Goal: Check status: Check status

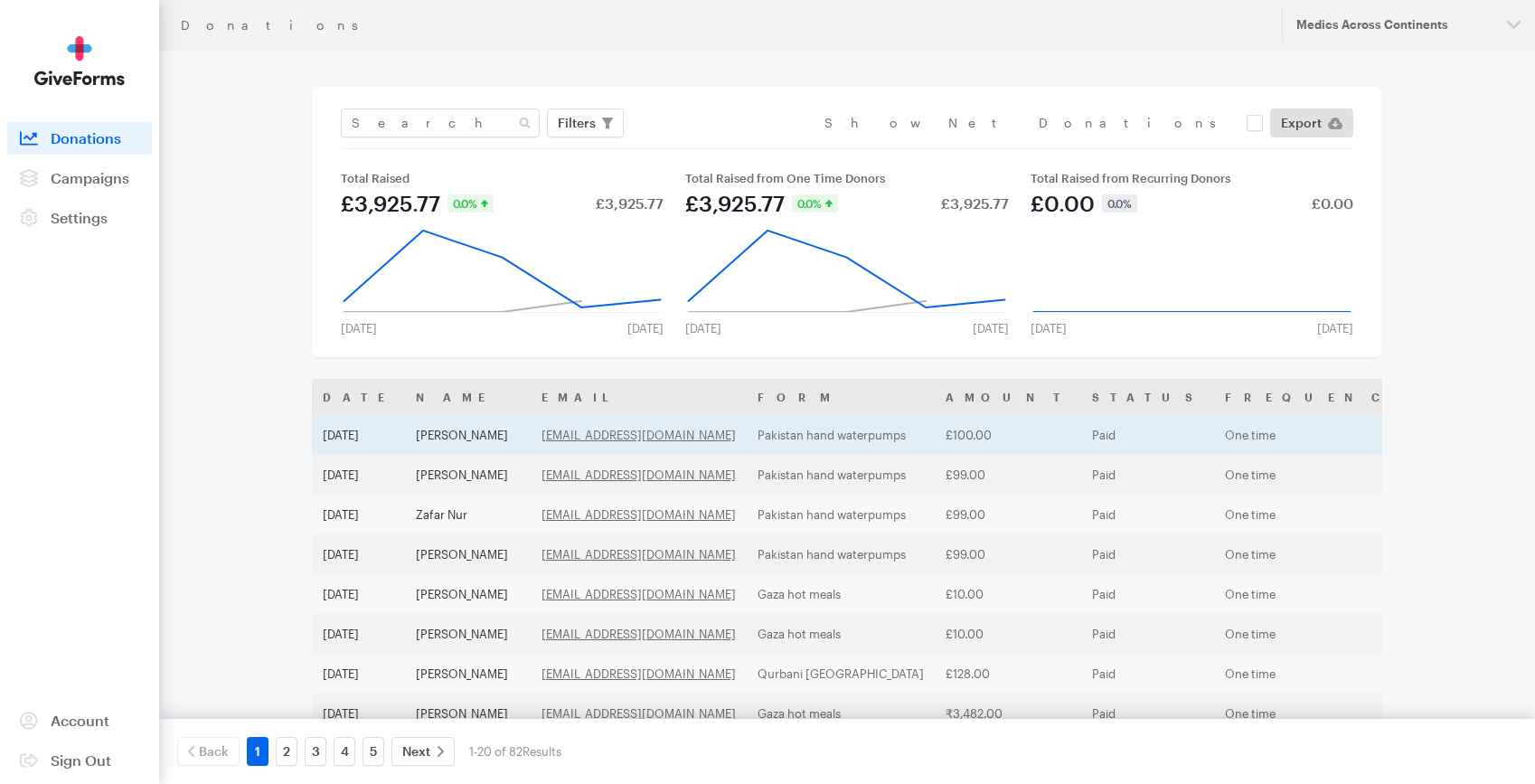
click at [431, 438] on td "[PERSON_NAME]" at bounding box center [467, 434] width 126 height 40
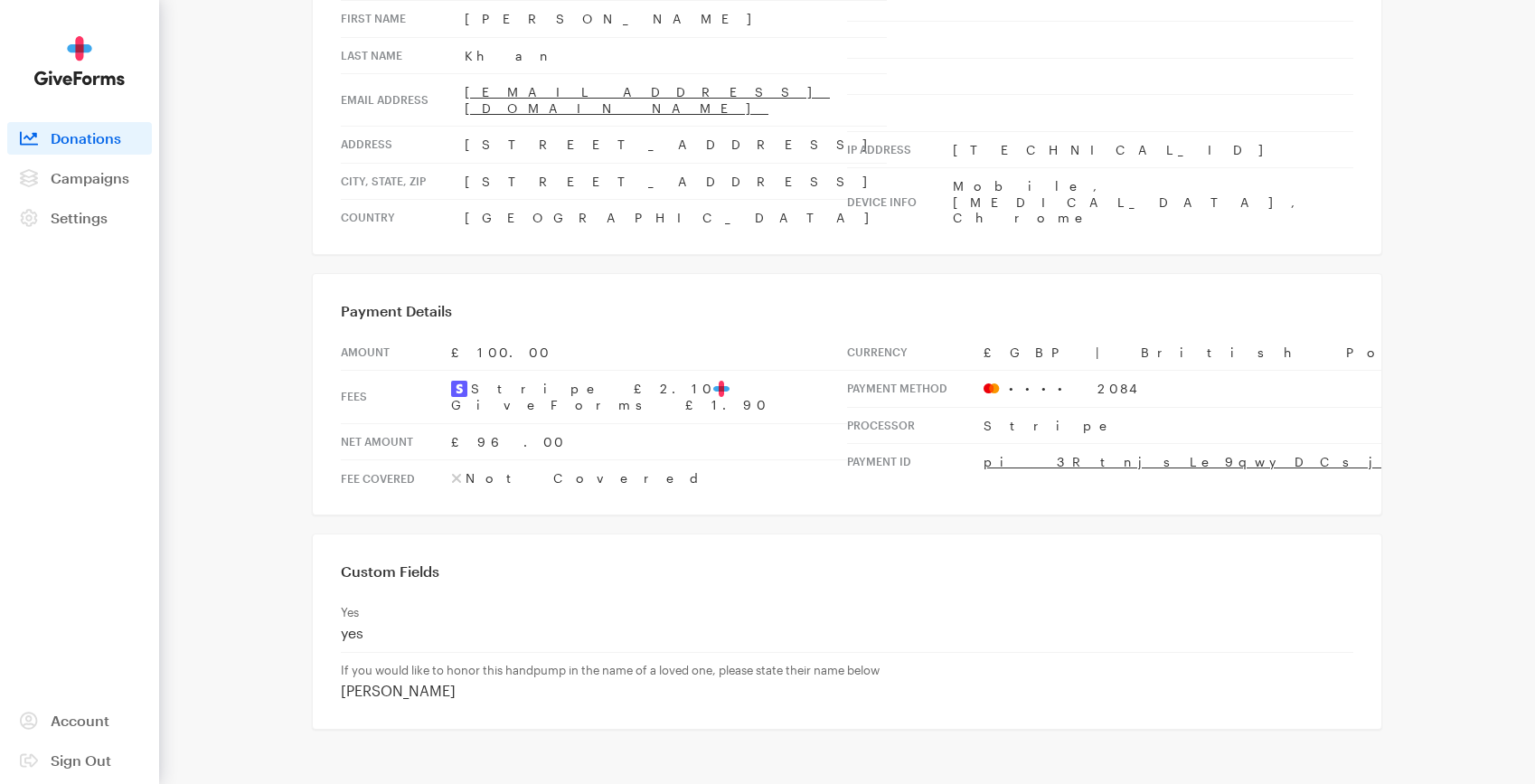
scroll to position [321, 0]
click at [389, 651] on td "If you would like to honor this handpump in the name of a loved one, please sta…" at bounding box center [846, 680] width 1012 height 58
copy div "AFSAR NISA"
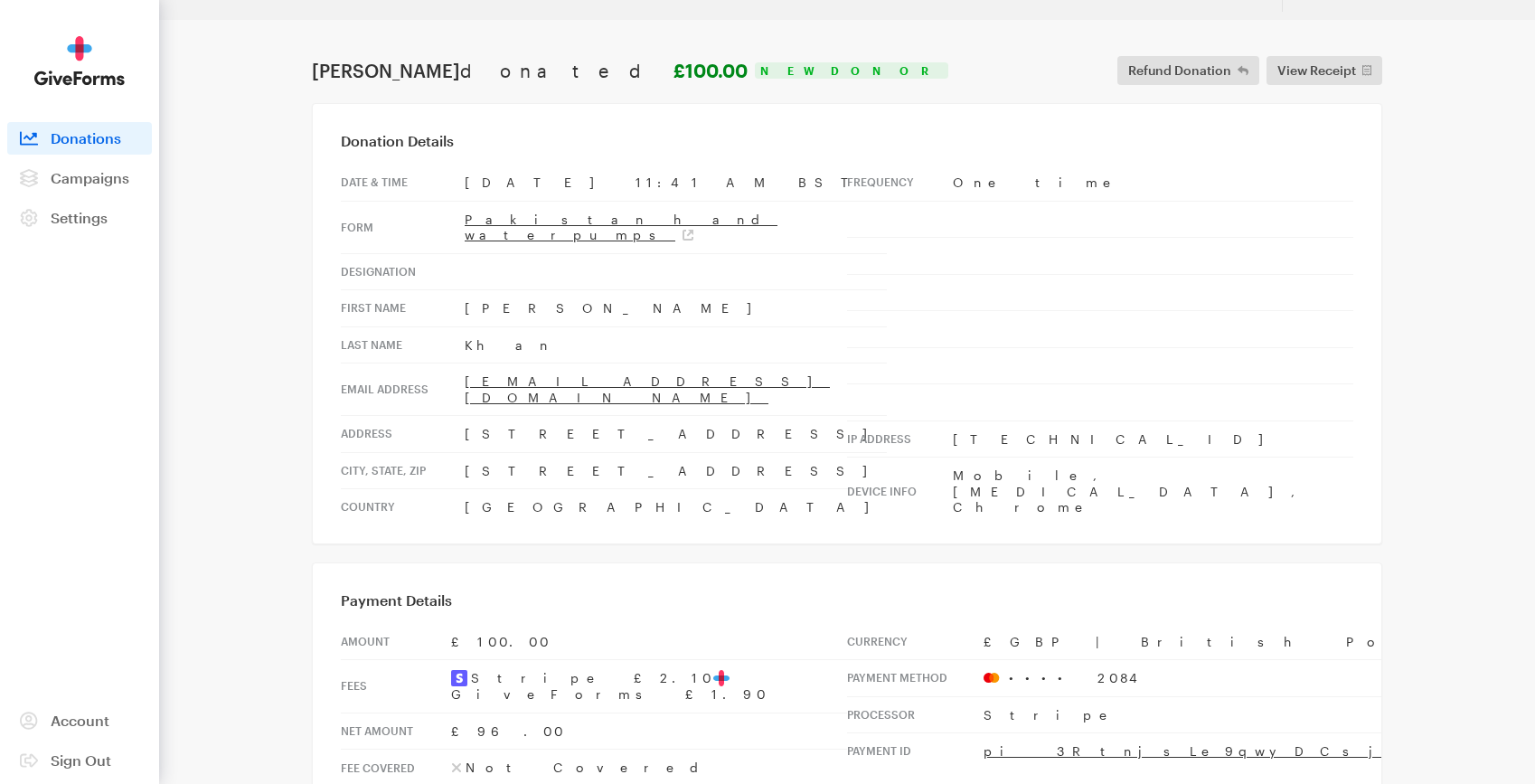
scroll to position [0, 0]
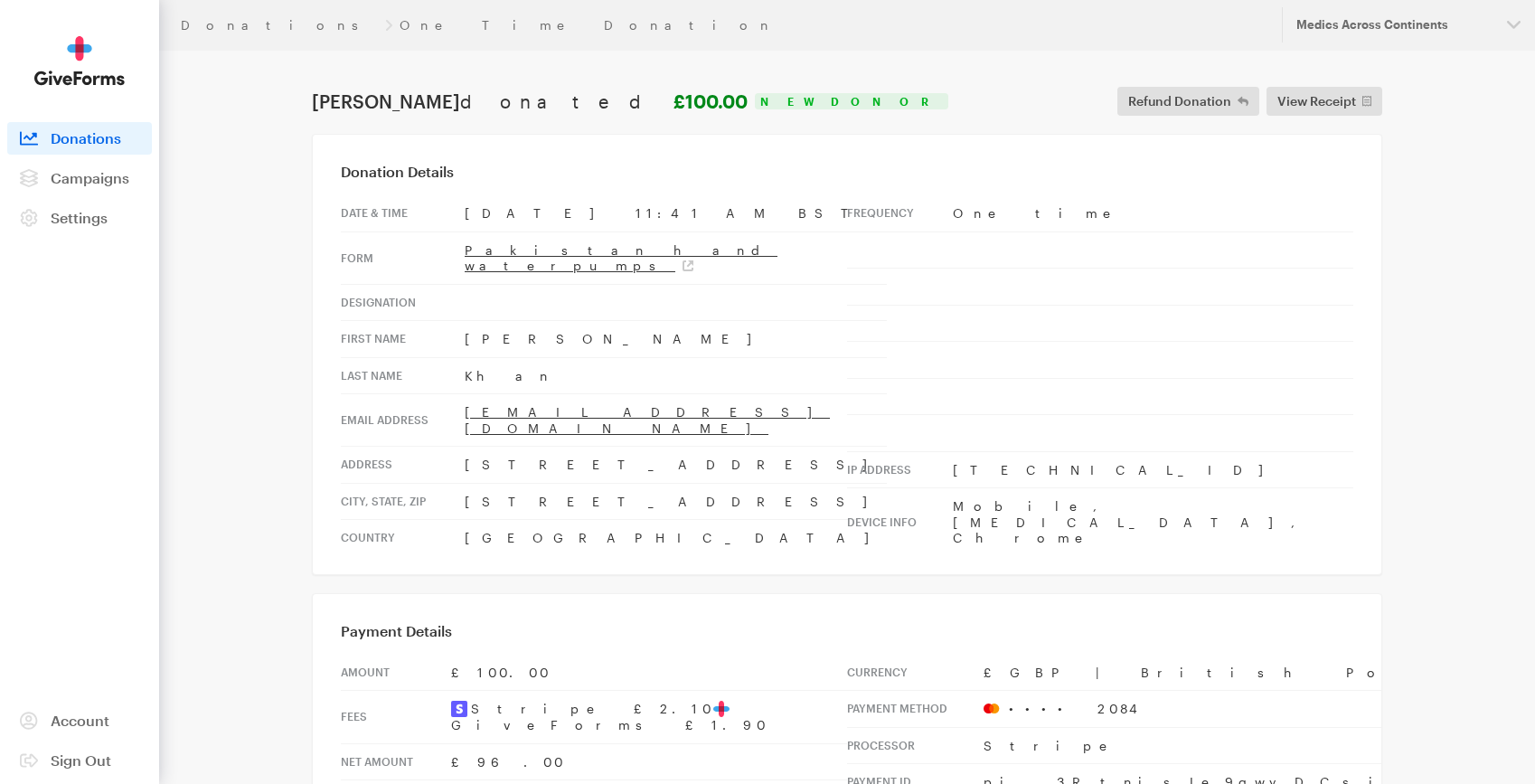
click at [77, 150] on link "Donations" at bounding box center [79, 137] width 144 height 32
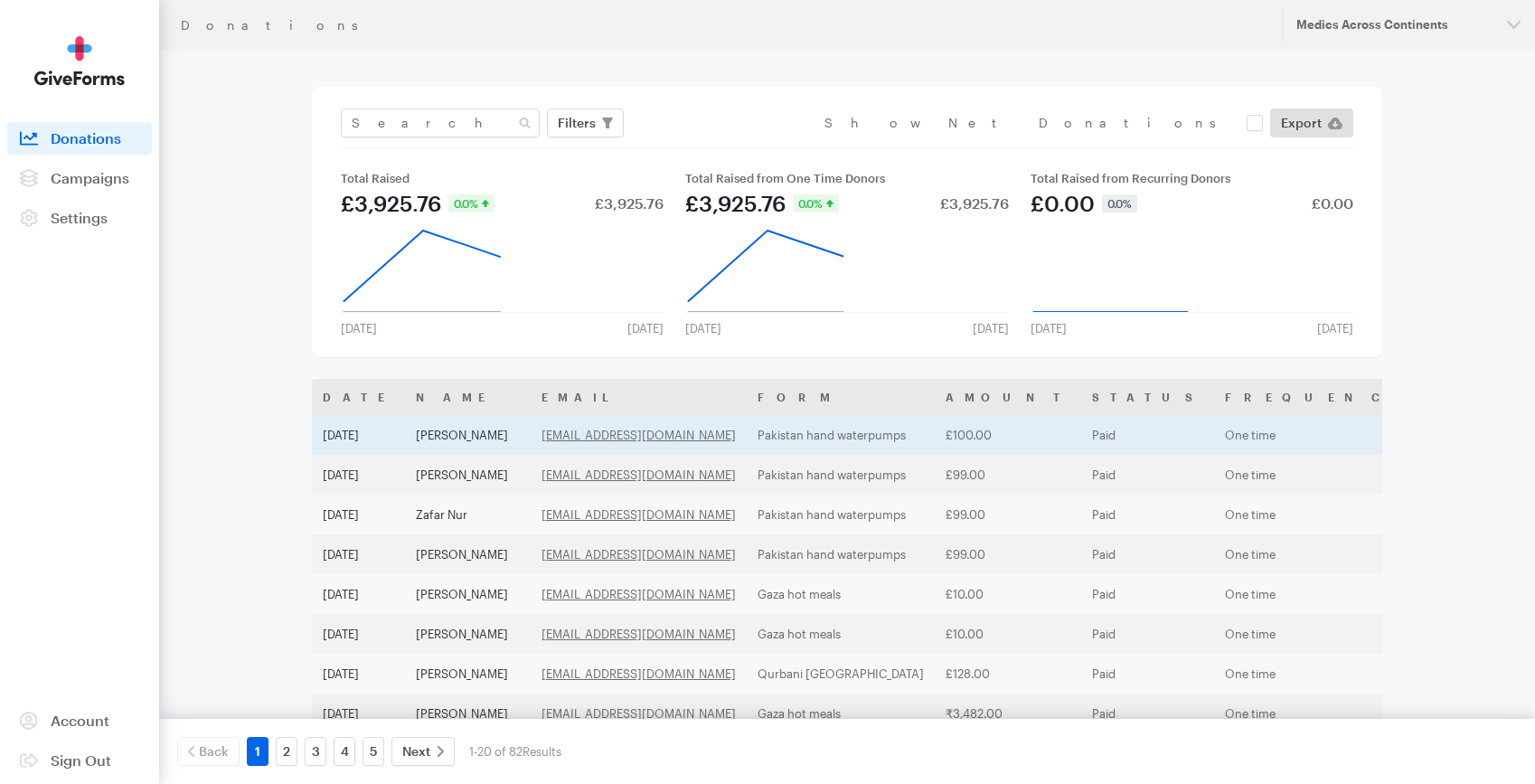
click at [449, 431] on td "[PERSON_NAME]" at bounding box center [467, 434] width 126 height 40
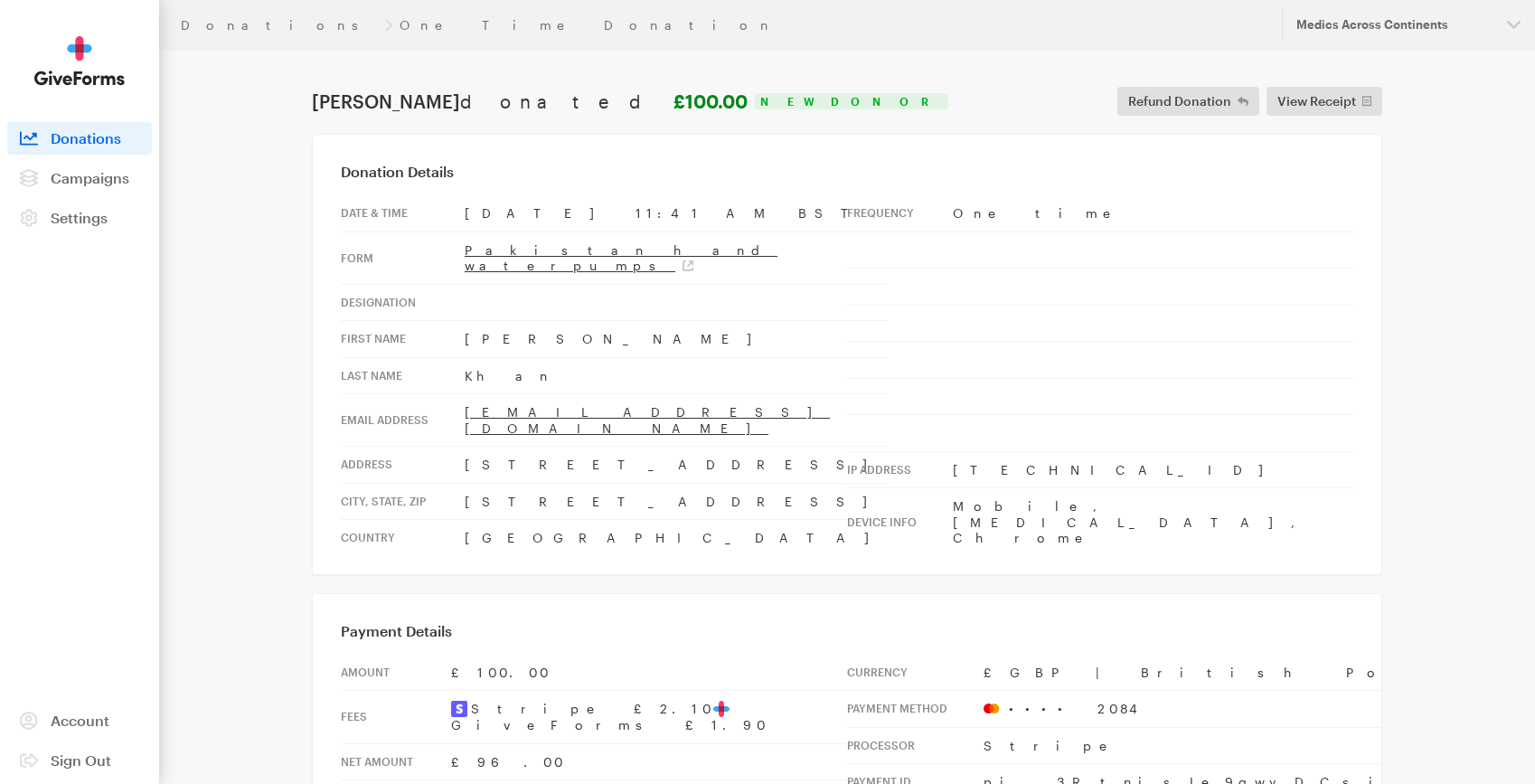
scroll to position [321, 0]
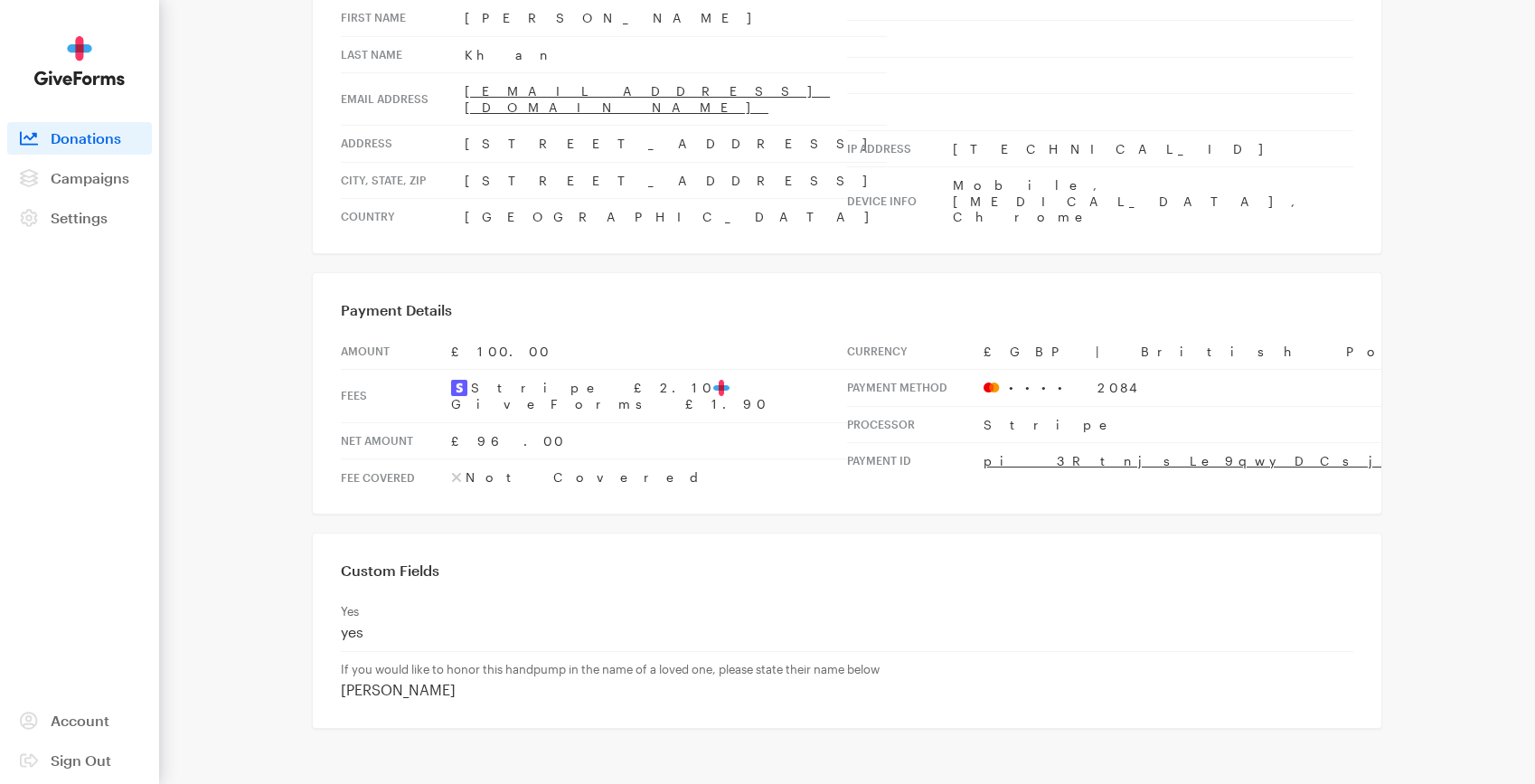
click at [95, 134] on span "Donations" at bounding box center [86, 138] width 70 height 18
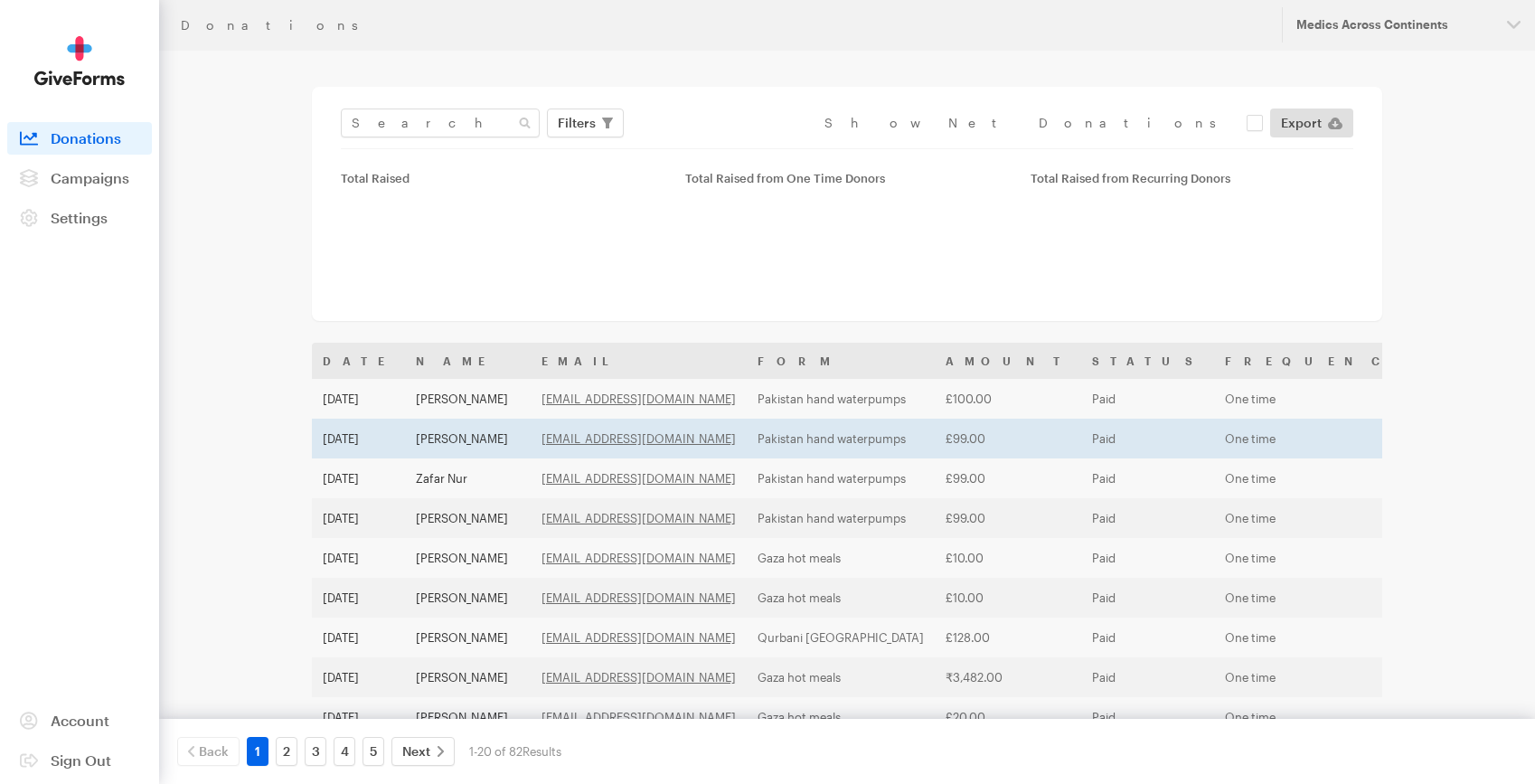
click at [450, 444] on td "Isuf Zhilli" at bounding box center [467, 438] width 126 height 40
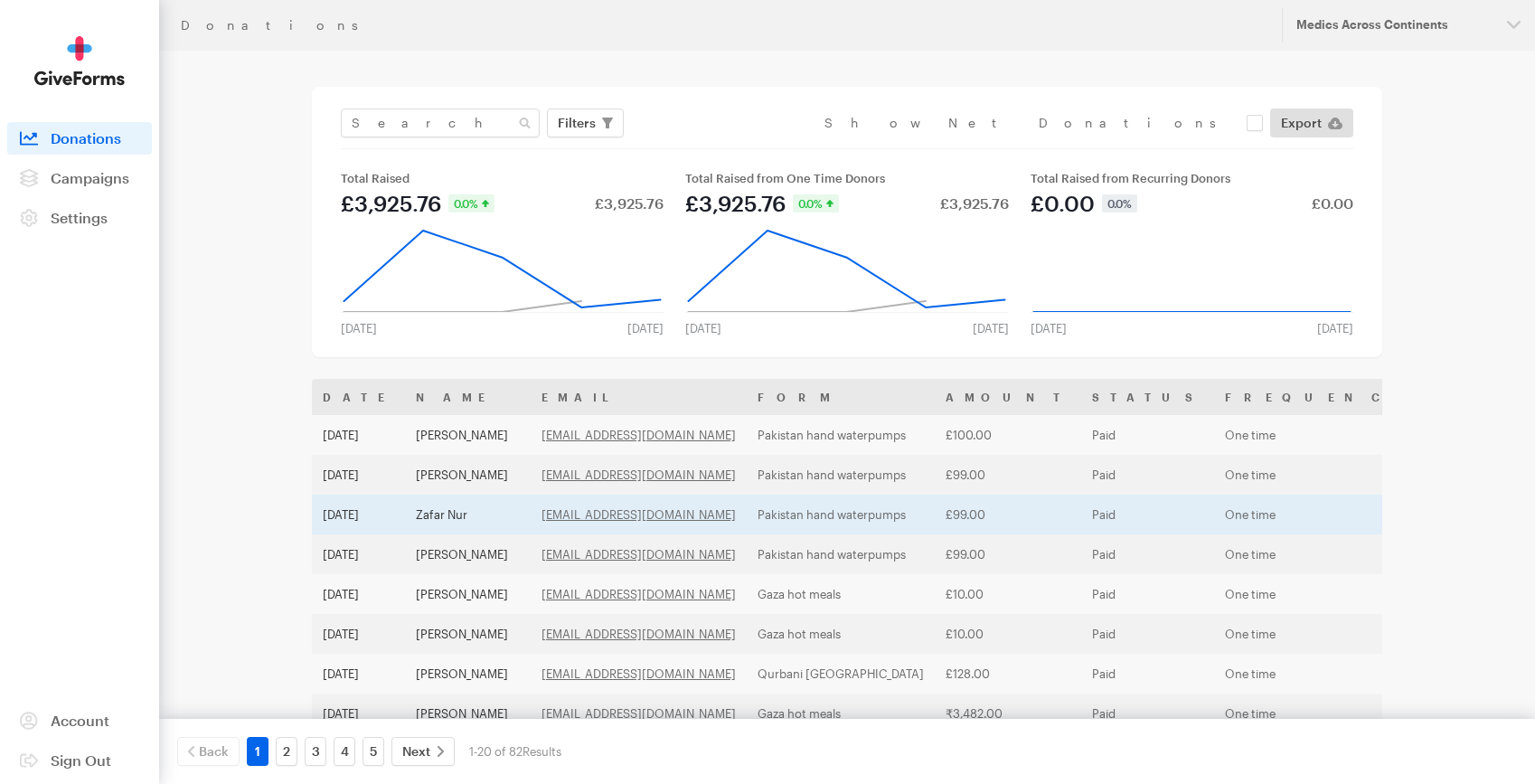
drag, startPoint x: 452, startPoint y: 518, endPoint x: 672, endPoint y: 495, distance: 221.2
click at [452, 518] on td "Zafar Nur" at bounding box center [467, 514] width 126 height 40
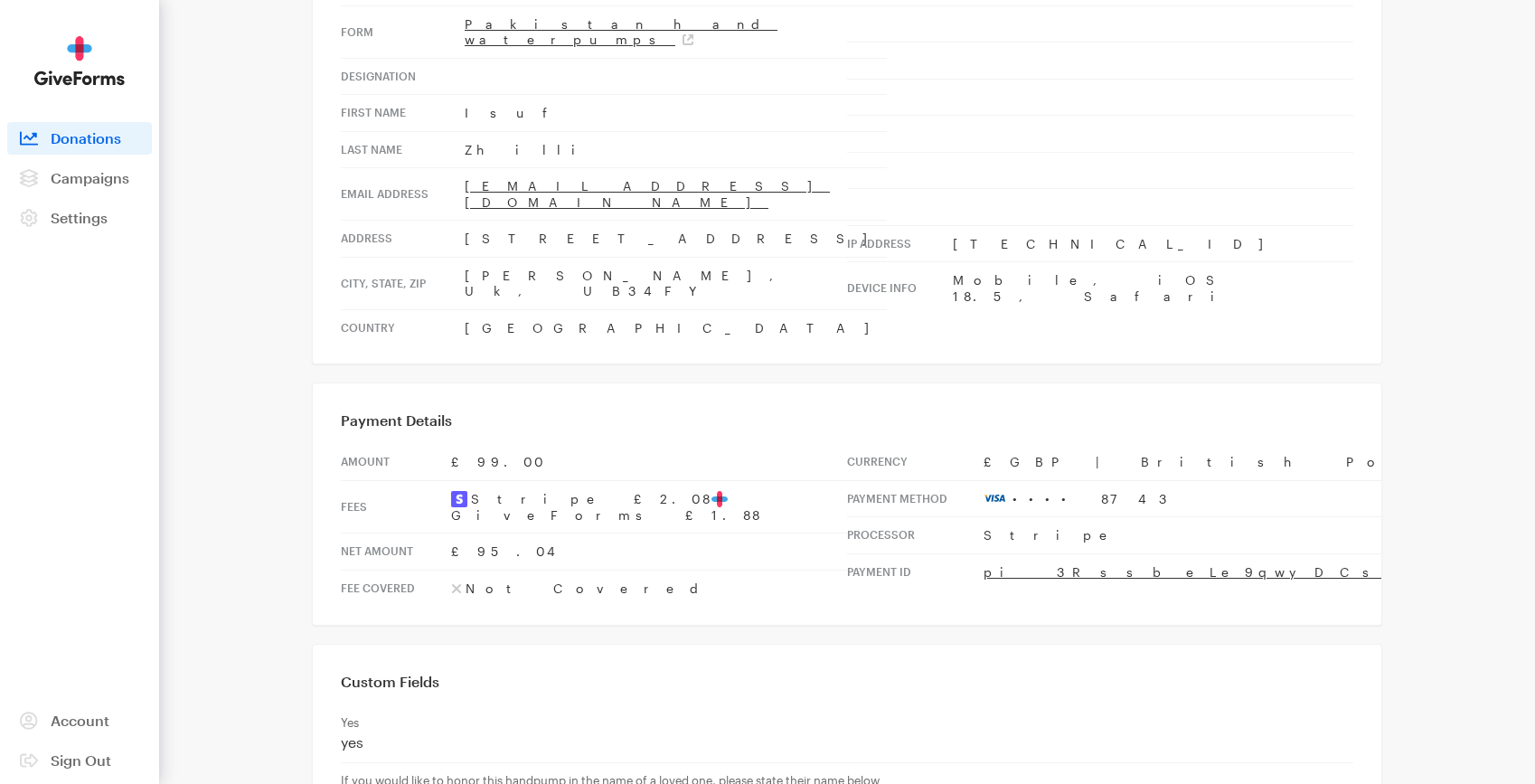
scroll to position [321, 0]
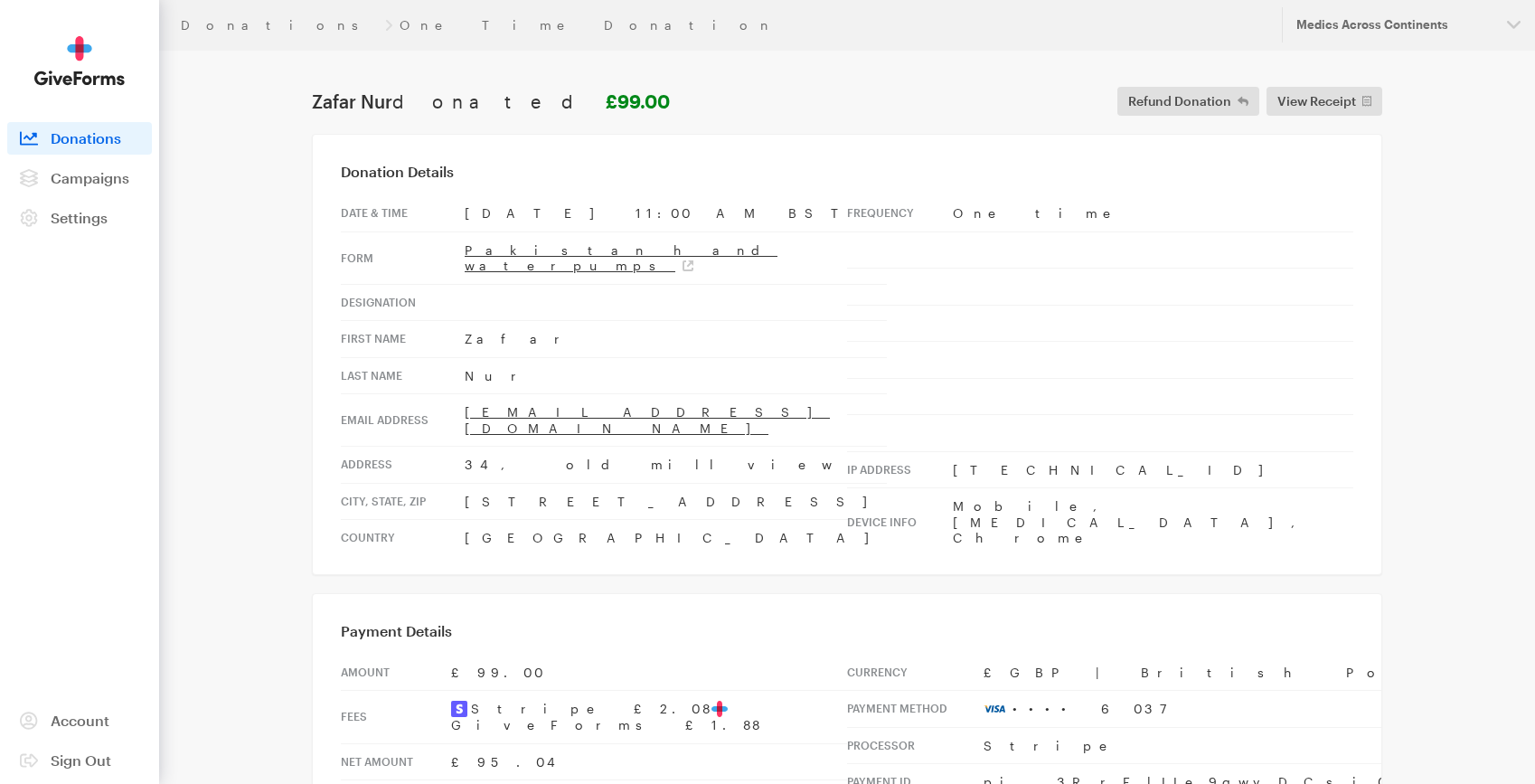
scroll to position [321, 0]
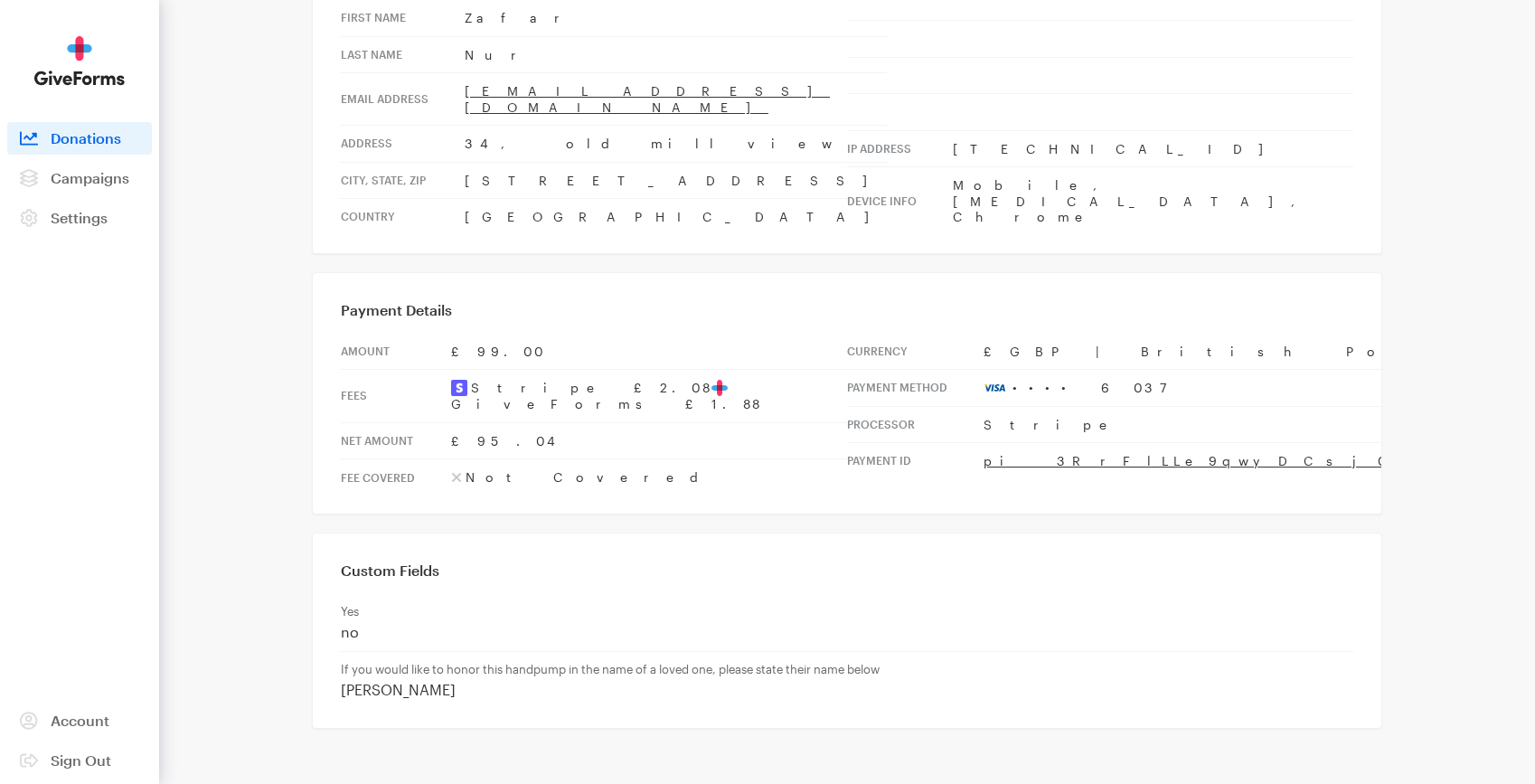
click at [72, 142] on span "Donations" at bounding box center [86, 138] width 70 height 18
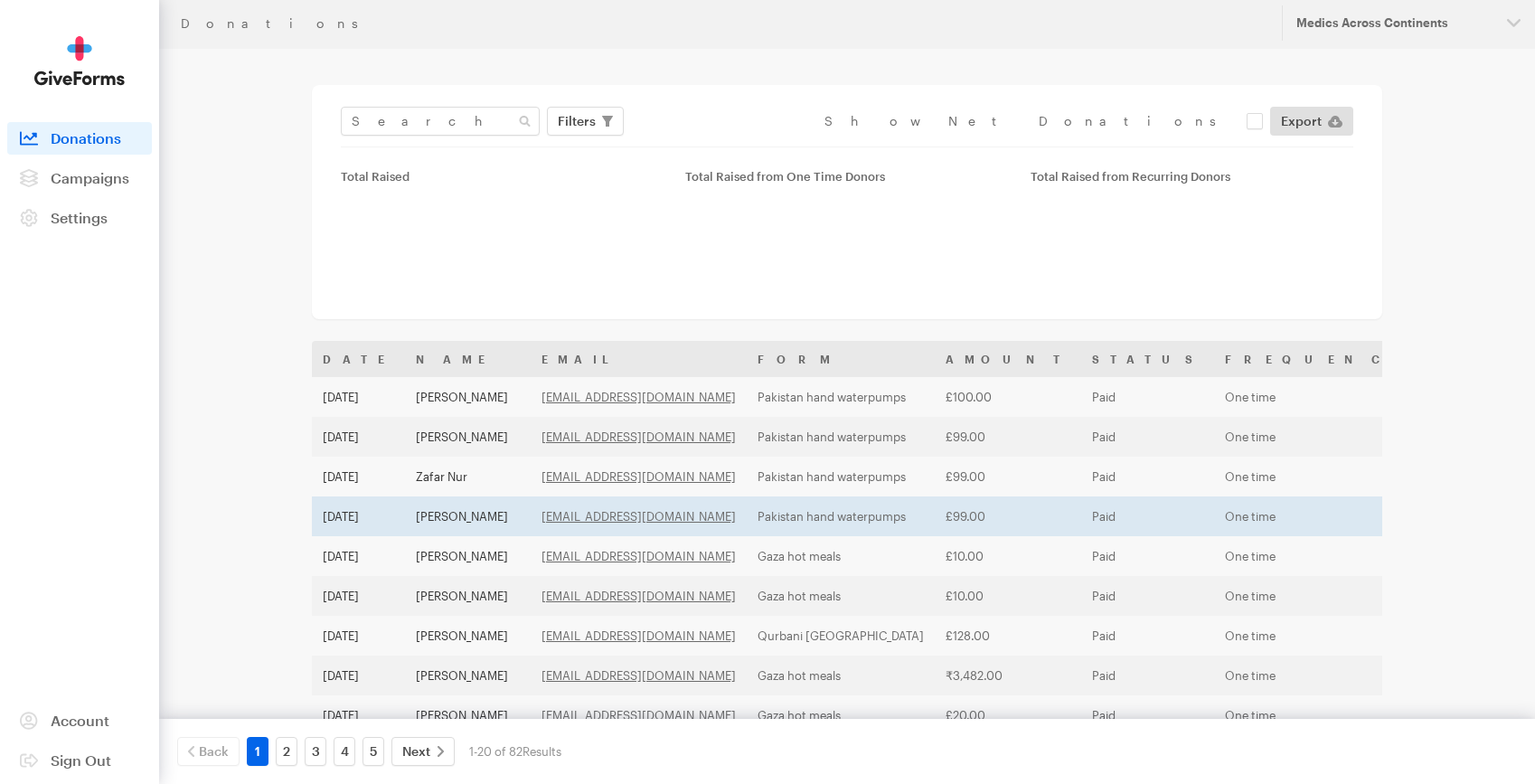
scroll to position [4, 0]
